Goal: Task Accomplishment & Management: Manage account settings

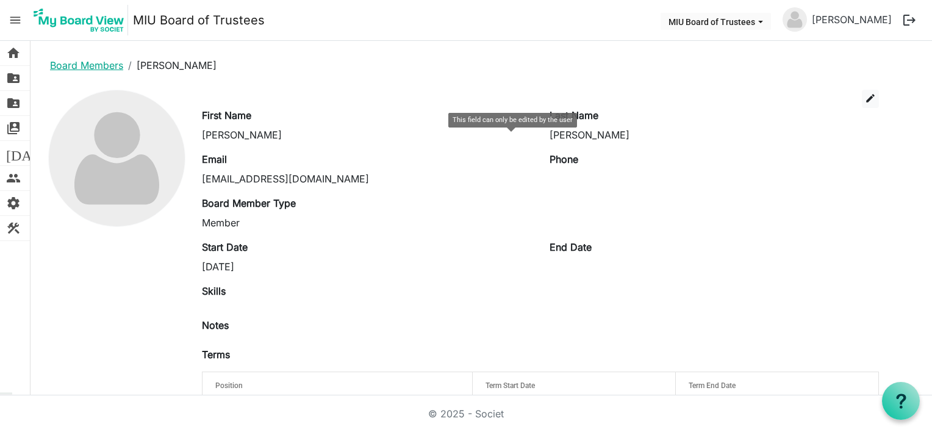
click at [73, 64] on link "Board Members" at bounding box center [86, 65] width 73 height 12
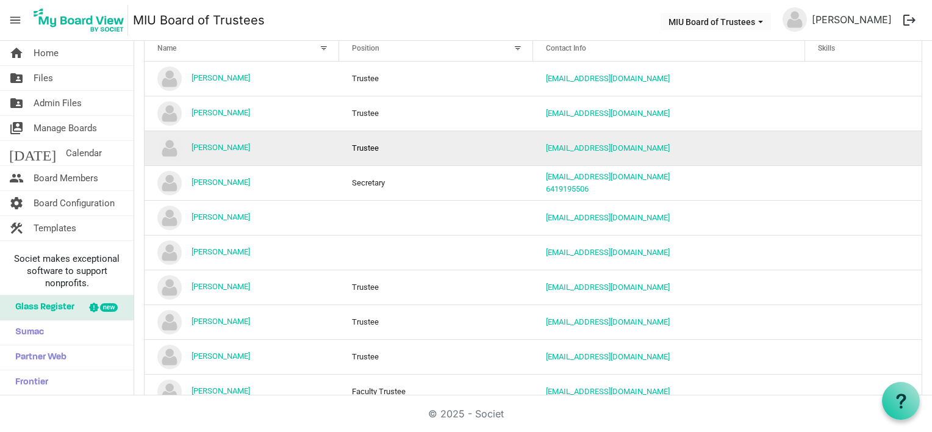
scroll to position [183, 0]
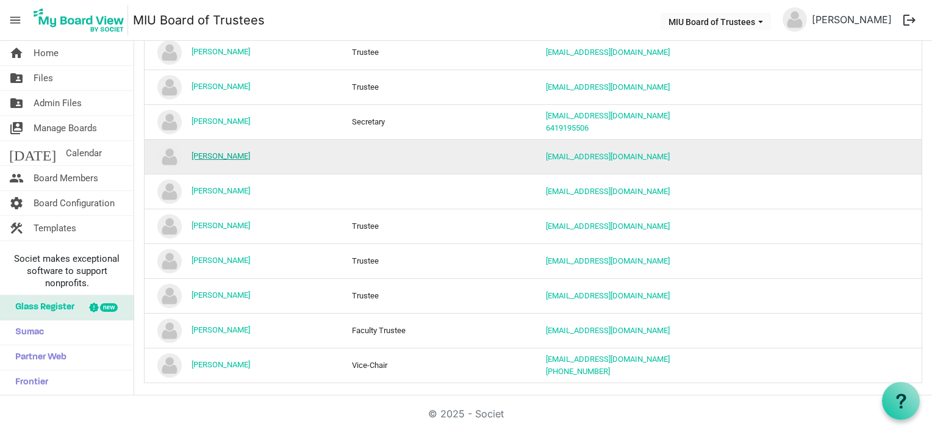
click at [218, 154] on link "[PERSON_NAME]" at bounding box center [220, 155] width 59 height 9
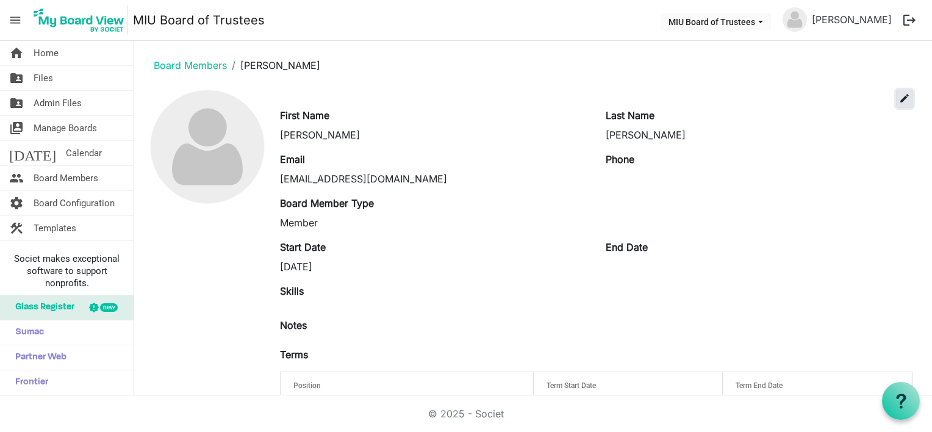
click at [899, 95] on span "edit" at bounding box center [904, 98] width 11 height 11
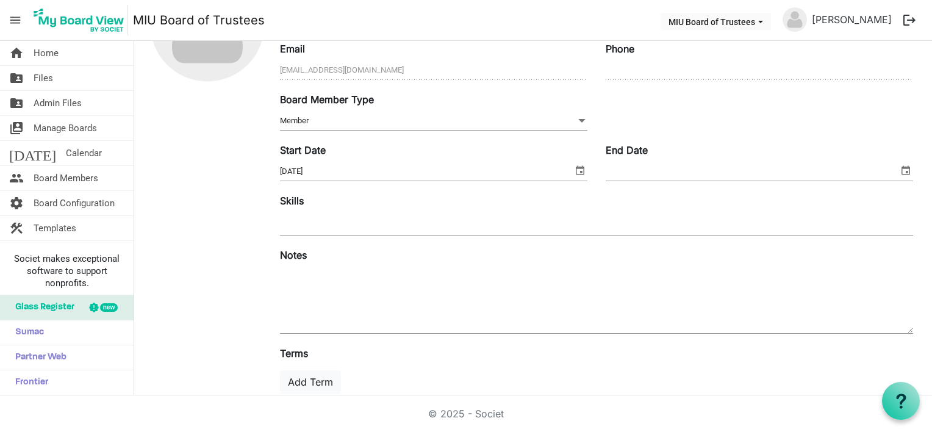
scroll to position [183, 0]
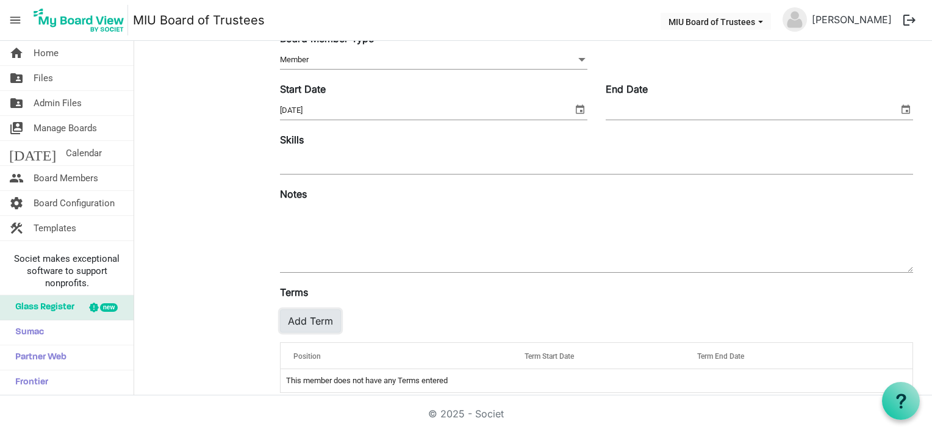
click at [318, 319] on button "Add Term" at bounding box center [310, 320] width 61 height 23
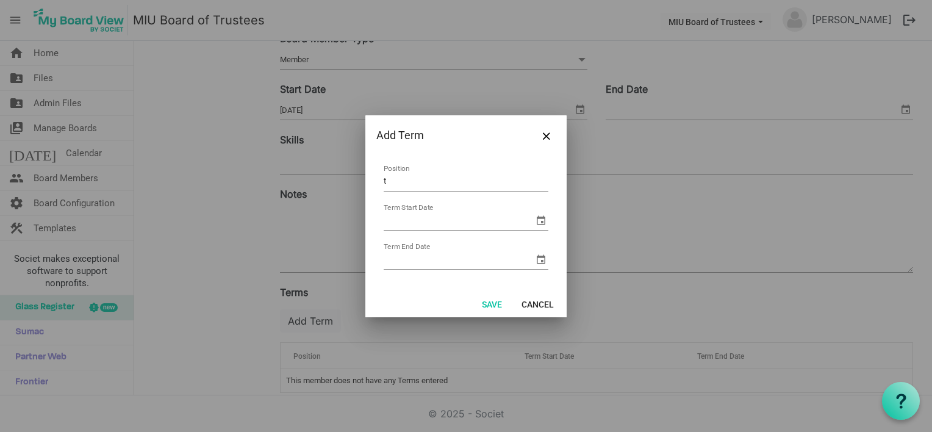
type input "Trustee"
click at [495, 304] on button "Save" at bounding box center [492, 303] width 36 height 17
click at [446, 220] on input "Term Start Date" at bounding box center [458, 221] width 150 height 18
type input "8/8/2025"
click at [427, 252] on input "Term End Date" at bounding box center [458, 260] width 150 height 18
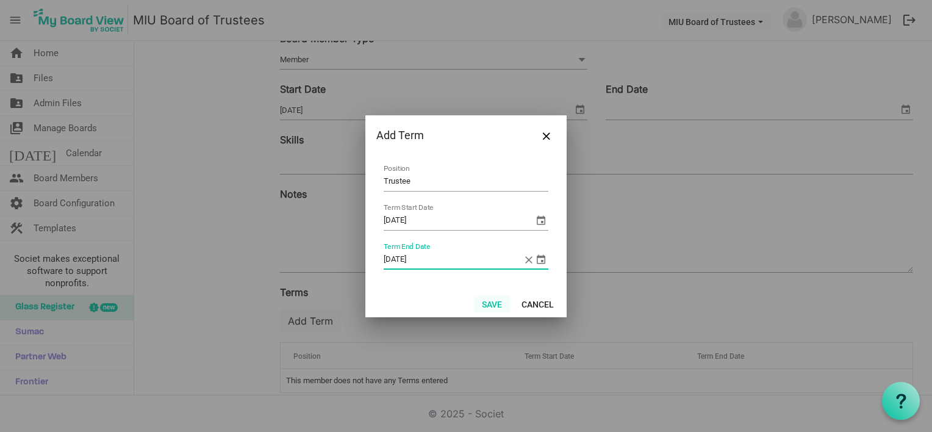
type input "[DATE]"
click at [495, 304] on button "Save" at bounding box center [492, 303] width 36 height 17
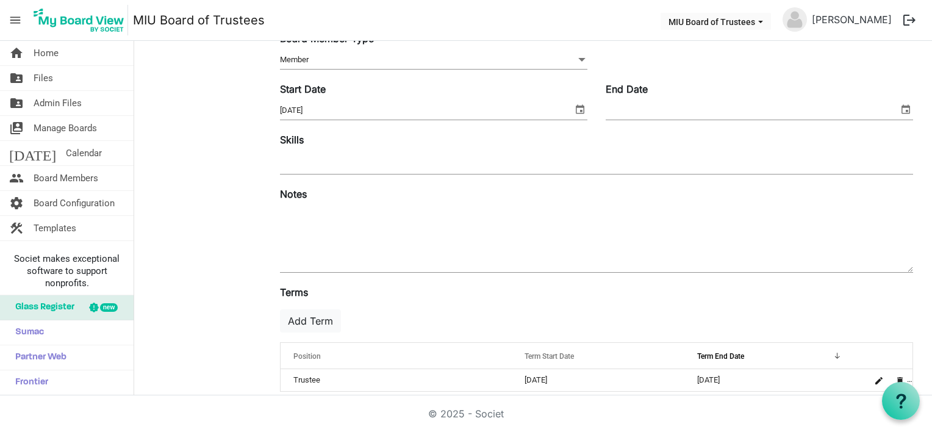
scroll to position [0, 0]
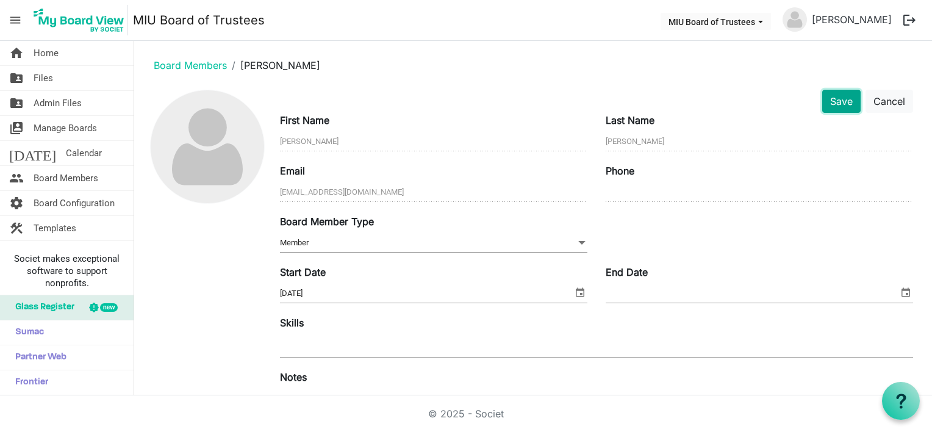
click at [836, 101] on button "Save" at bounding box center [841, 101] width 38 height 23
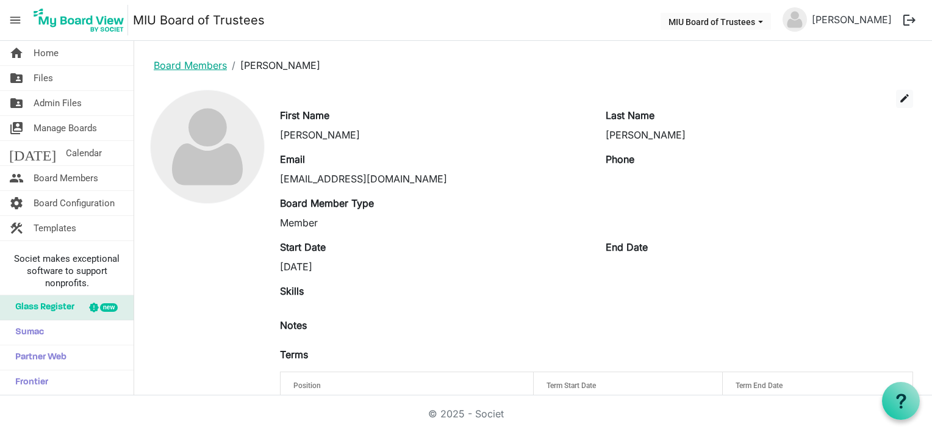
click at [204, 66] on link "Board Members" at bounding box center [190, 65] width 73 height 12
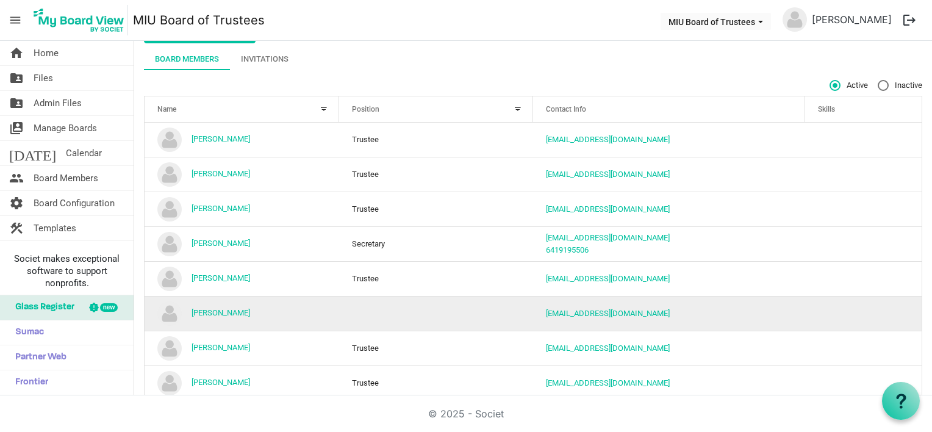
scroll to position [122, 0]
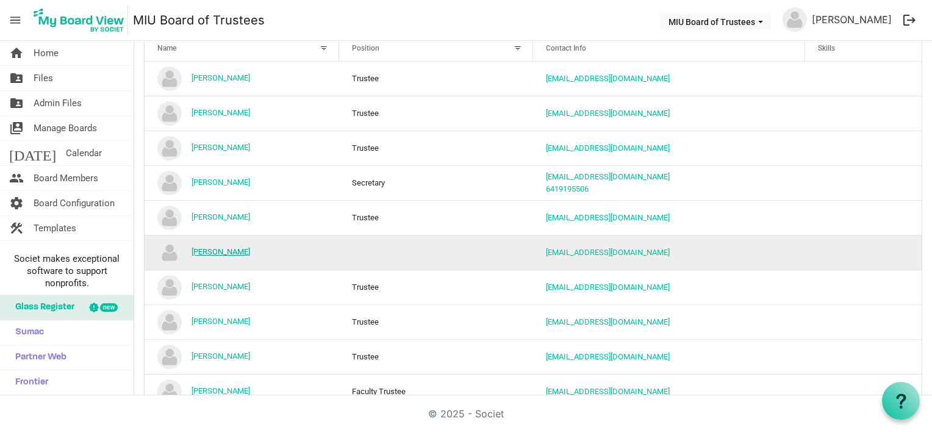
click at [229, 249] on link "[PERSON_NAME]" at bounding box center [220, 251] width 59 height 9
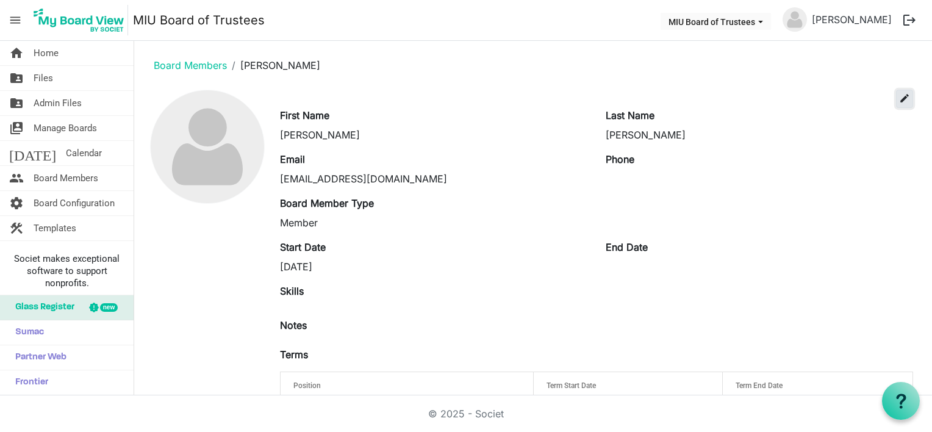
click at [899, 98] on span "edit" at bounding box center [904, 98] width 11 height 11
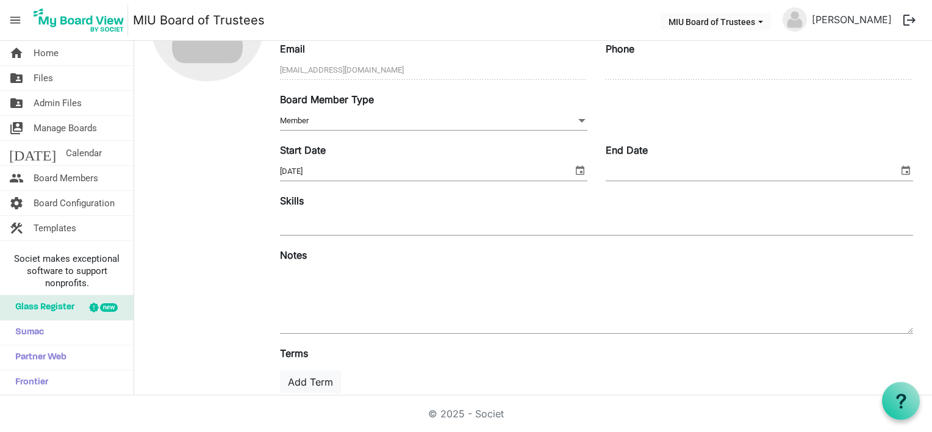
scroll to position [183, 0]
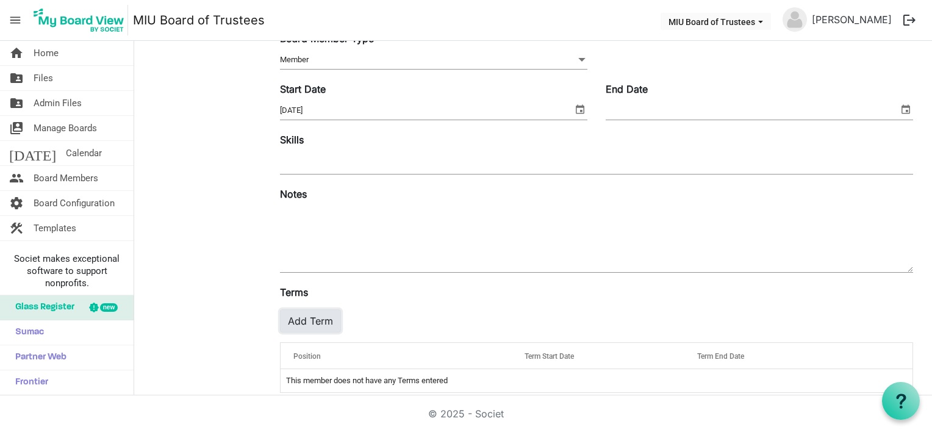
click at [315, 320] on button "Add Term" at bounding box center [310, 320] width 61 height 23
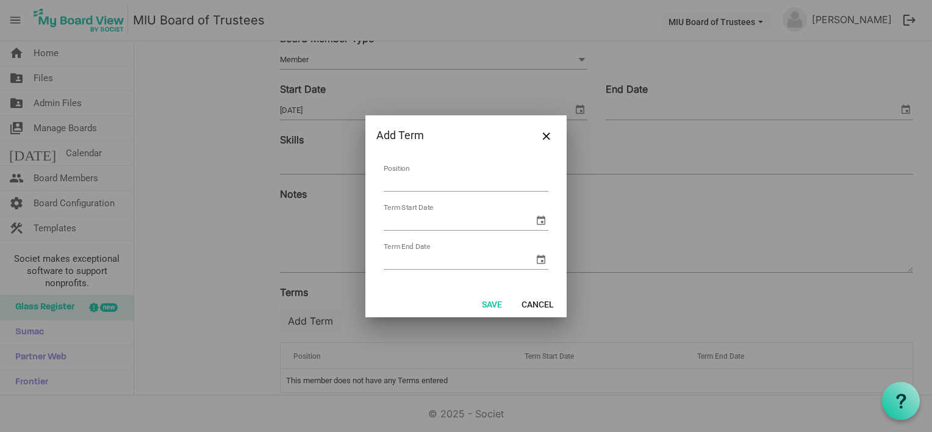
click at [432, 183] on input "Position" at bounding box center [465, 182] width 165 height 19
type input "Trustee"
click at [406, 218] on input "Term Start Date" at bounding box center [458, 221] width 150 height 18
type input "8/8/2025"
click at [405, 255] on input "Term End Date" at bounding box center [458, 260] width 150 height 18
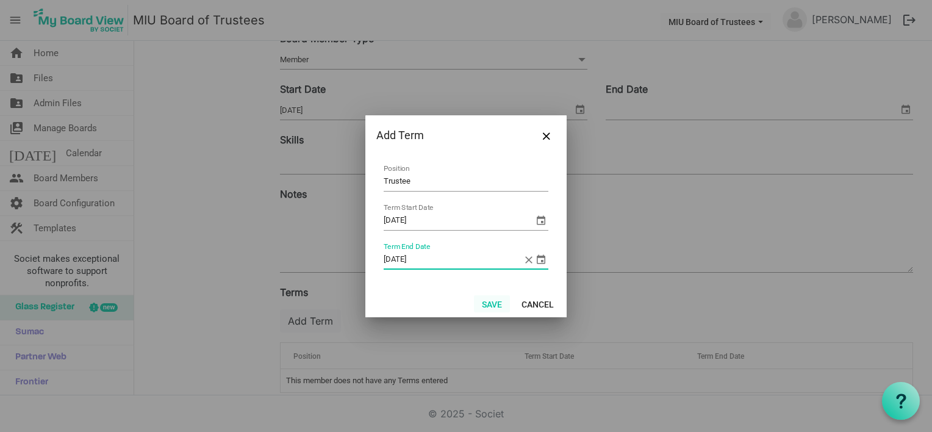
type input "8/8/2030"
click at [490, 301] on button "Save" at bounding box center [492, 303] width 36 height 17
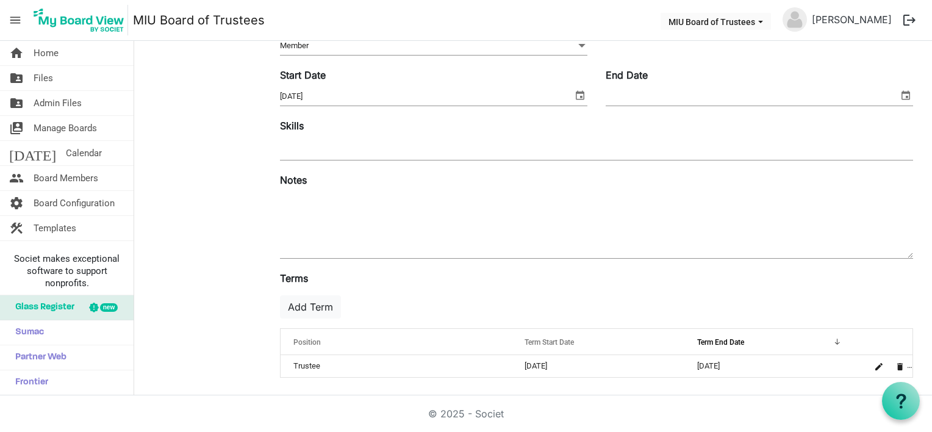
scroll to position [0, 0]
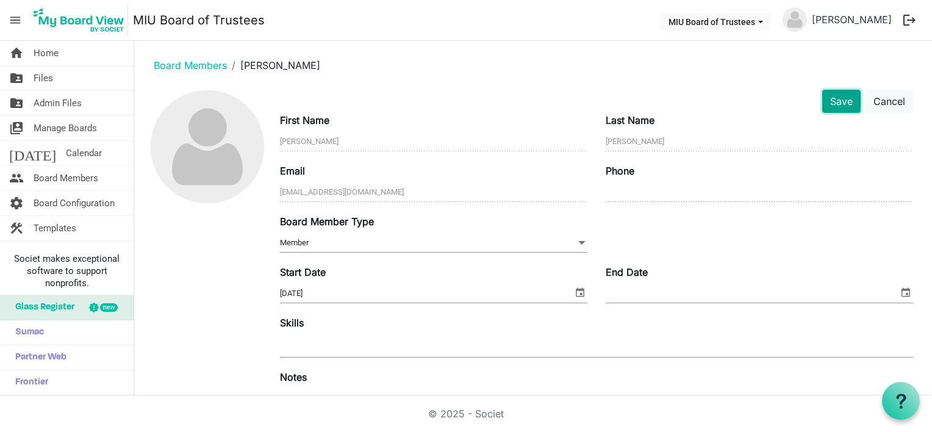
click at [835, 99] on button "Save" at bounding box center [841, 101] width 38 height 23
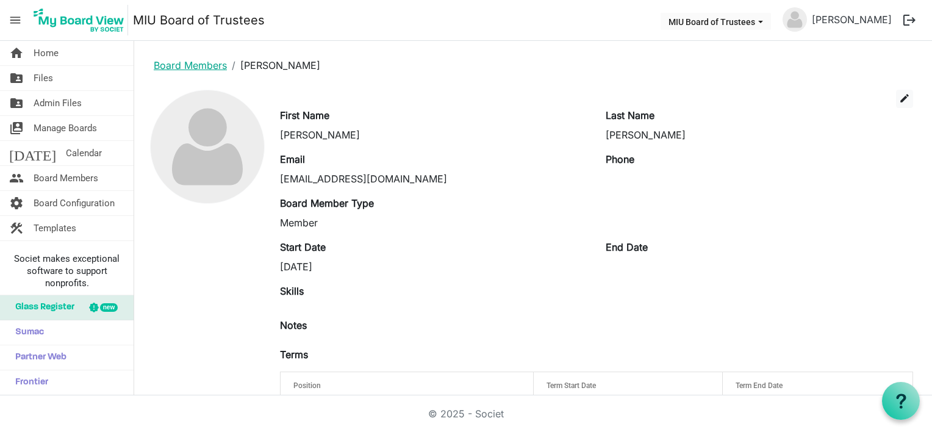
click at [215, 62] on link "Board Members" at bounding box center [190, 65] width 73 height 12
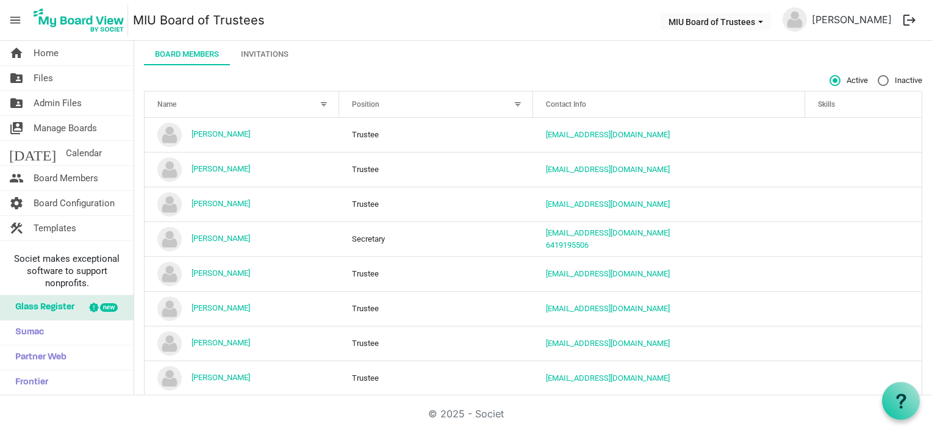
scroll to position [5, 0]
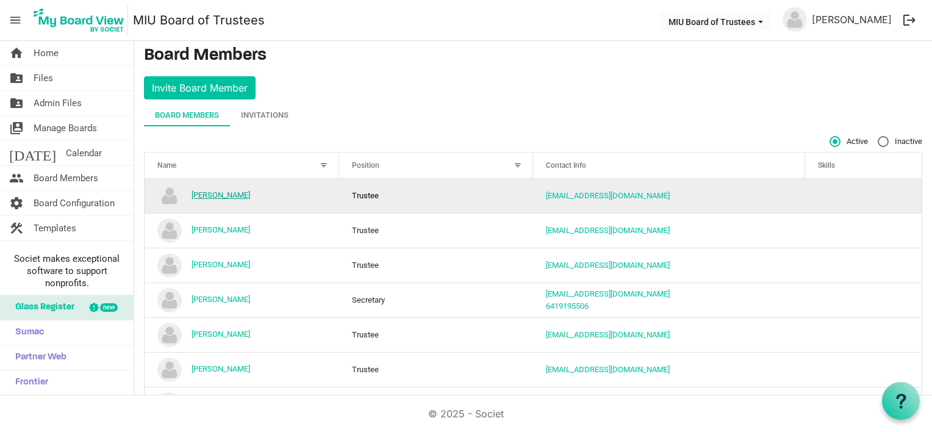
click at [216, 192] on link "[PERSON_NAME]" at bounding box center [220, 194] width 59 height 9
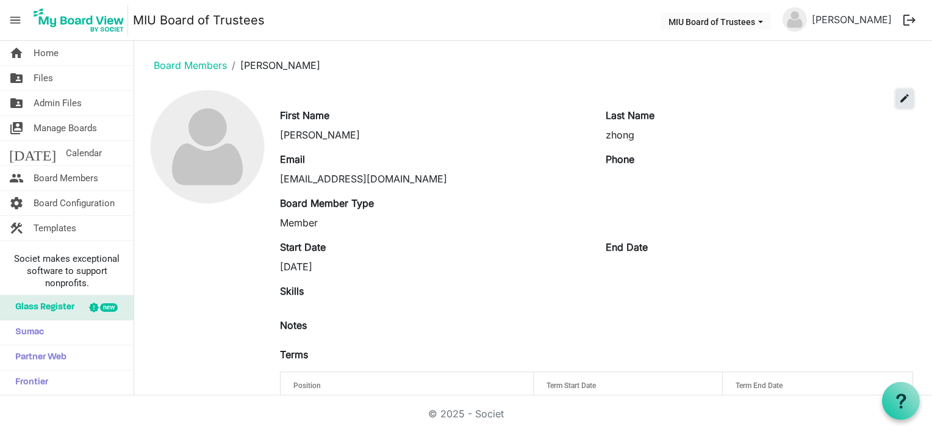
click at [899, 98] on span "edit" at bounding box center [904, 98] width 11 height 11
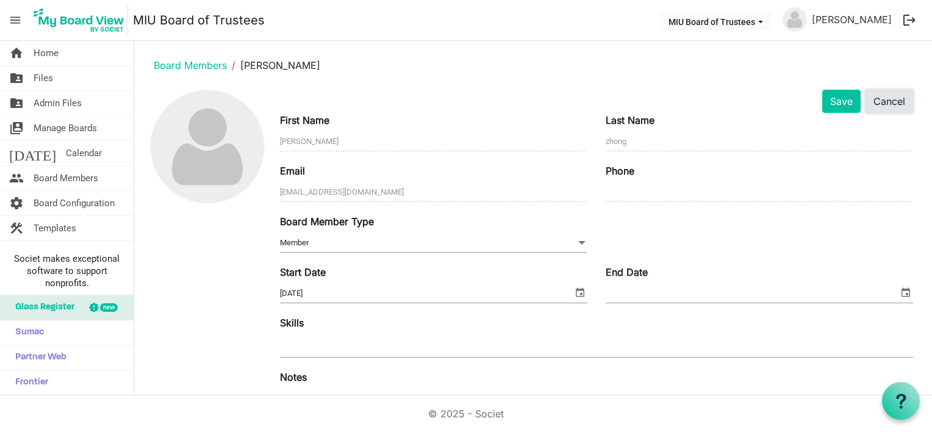
click at [872, 99] on button "Cancel" at bounding box center [889, 101] width 48 height 23
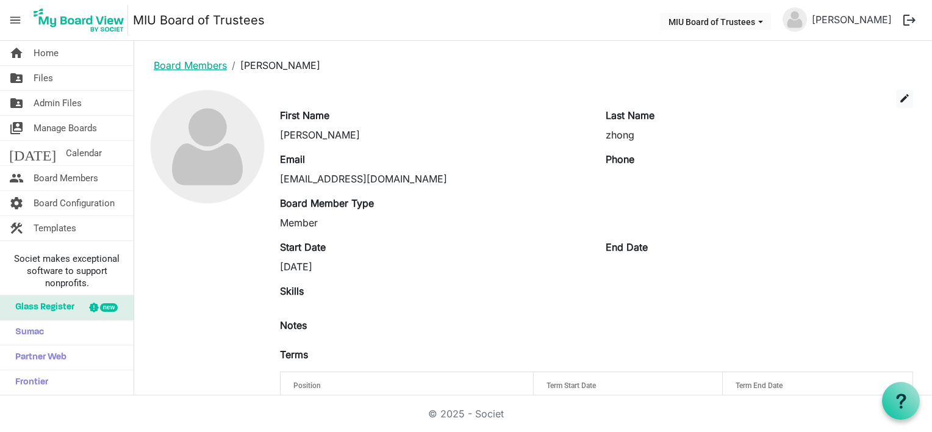
click at [170, 68] on link "Board Members" at bounding box center [190, 65] width 73 height 12
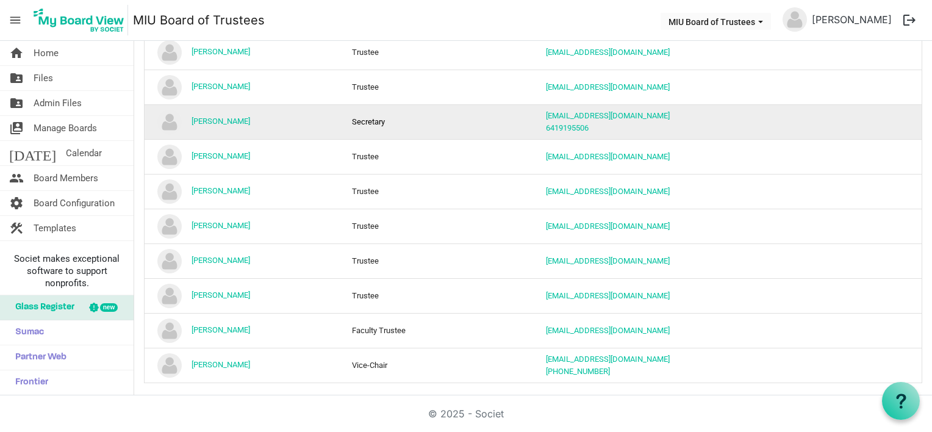
scroll to position [188, 0]
